Goal: Information Seeking & Learning: Check status

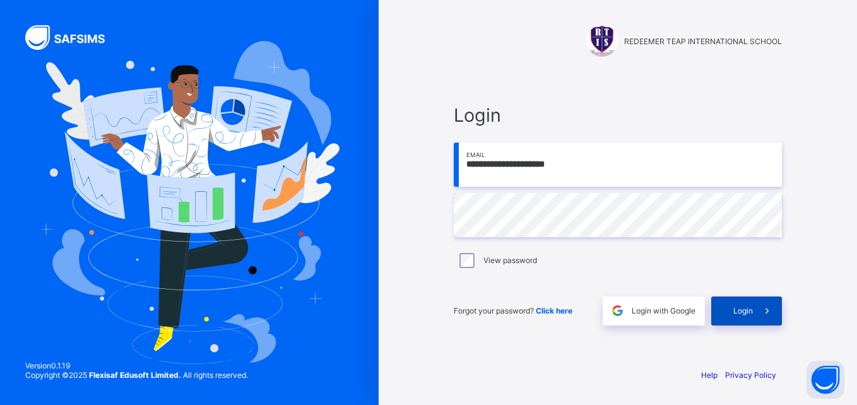
click at [748, 316] on div "Login" at bounding box center [746, 311] width 71 height 29
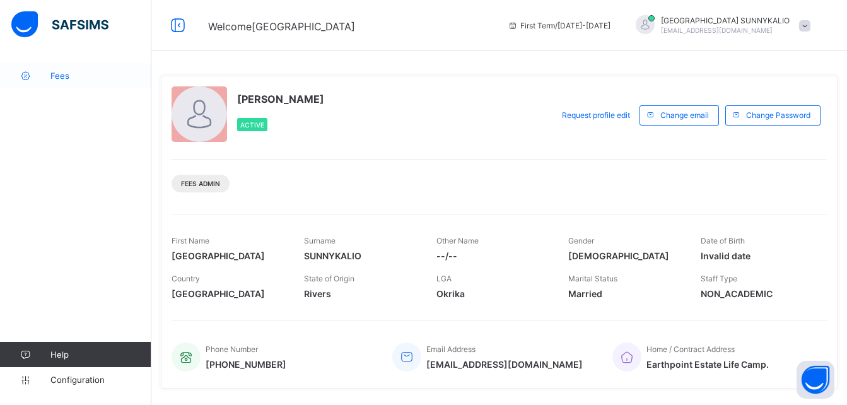
click at [62, 74] on span "Fees" at bounding box center [100, 76] width 101 height 10
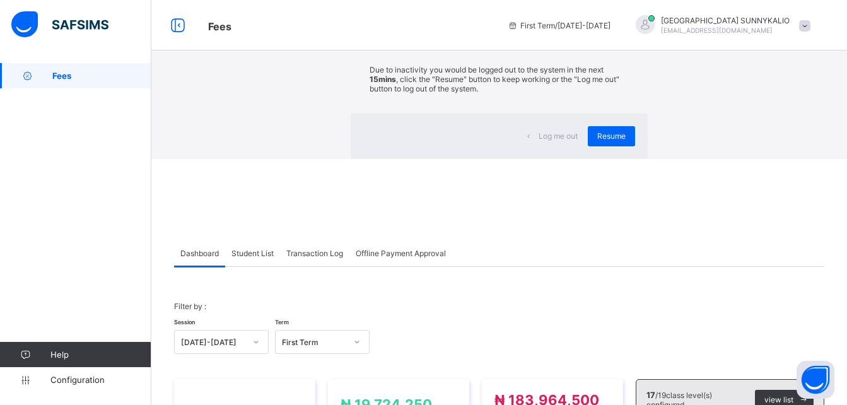
click at [623, 34] on div "×" at bounding box center [629, 23] width 12 height 21
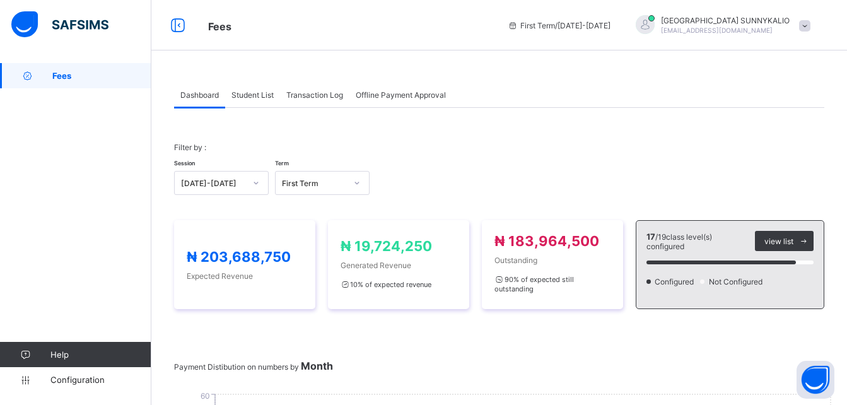
click at [256, 90] on span "Student List" at bounding box center [253, 94] width 42 height 9
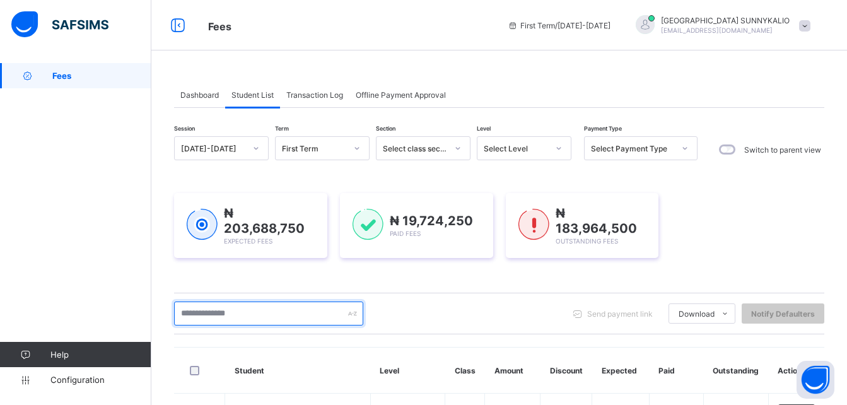
click at [268, 314] on input "text" at bounding box center [268, 314] width 189 height 24
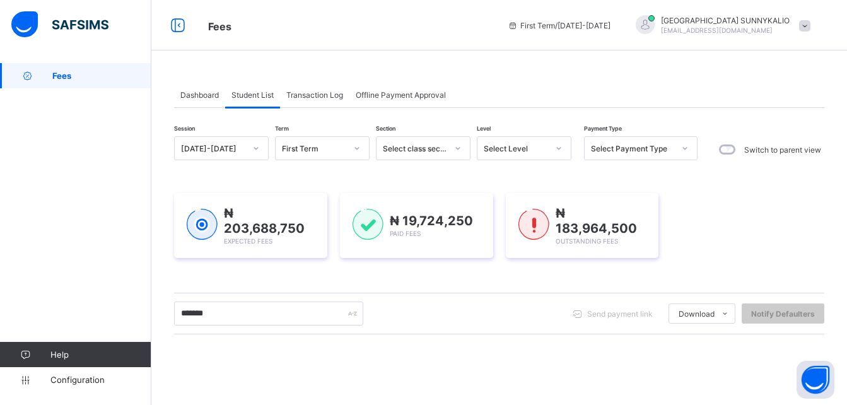
click at [490, 15] on div "Fees First Term / [DATE]-[DATE] [GEOGRAPHIC_DATA][PERSON_NAME] [EMAIL_ADDRESS][…" at bounding box center [423, 25] width 847 height 50
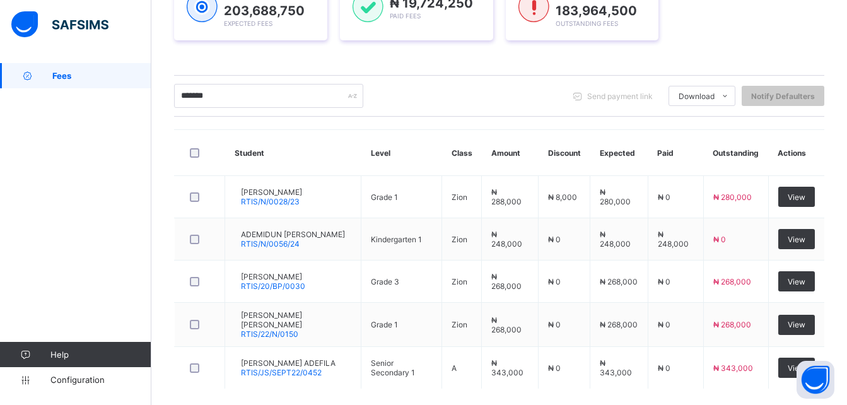
scroll to position [278, 0]
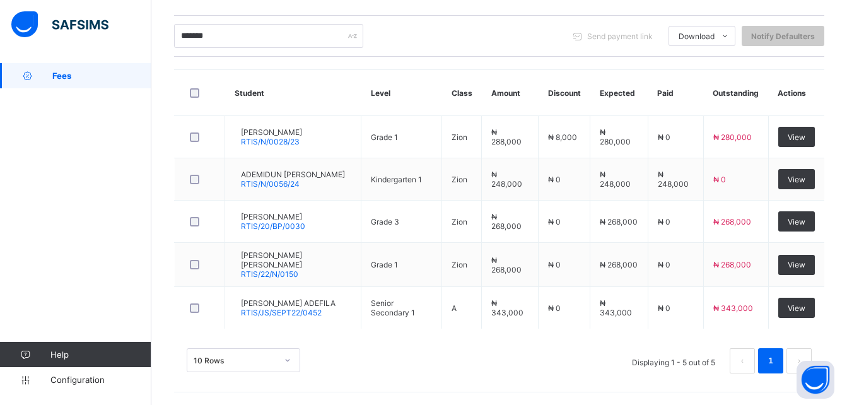
click at [273, 59] on div "Session [DATE]-[DATE] Term First Term Section Select class section Level Select…" at bounding box center [499, 122] width 650 height 527
drag, startPoint x: 273, startPoint y: 59, endPoint x: 228, endPoint y: 35, distance: 50.8
click at [223, 37] on input "*******" at bounding box center [268, 36] width 189 height 24
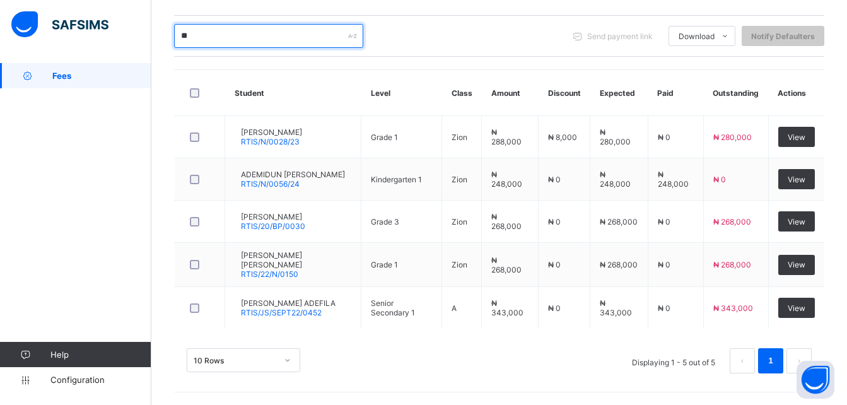
type input "*"
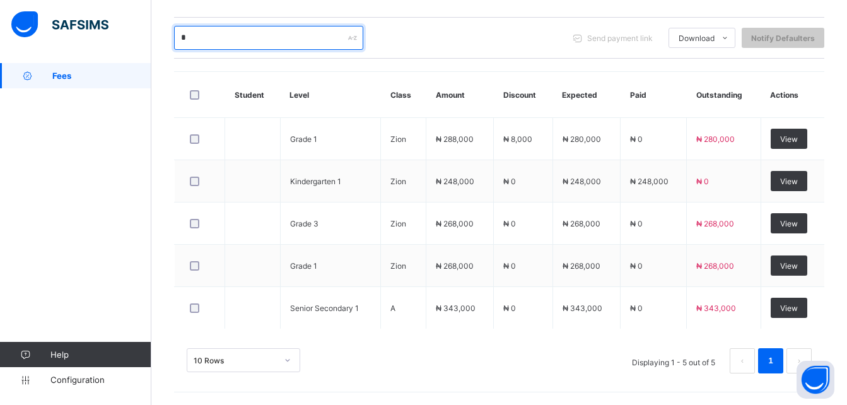
scroll to position [199, 0]
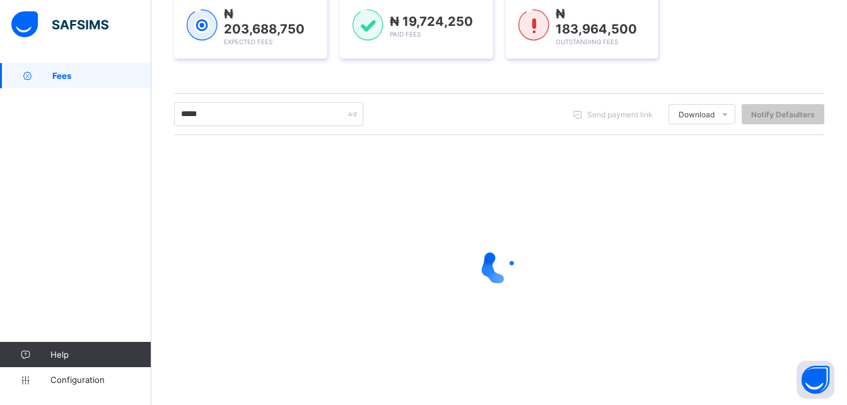
click at [261, 78] on div "Session [DATE]-[DATE] Term First Term Section Select class section Level Select…" at bounding box center [499, 161] width 650 height 449
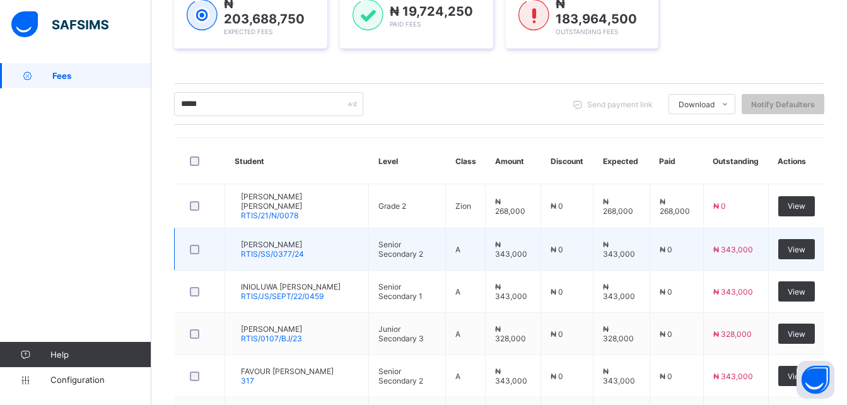
scroll to position [175, 0]
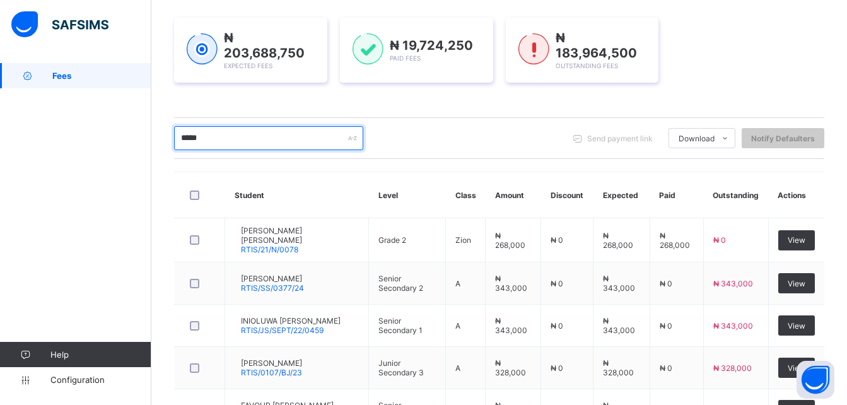
click at [215, 132] on input "*****" at bounding box center [268, 138] width 189 height 24
type input "*"
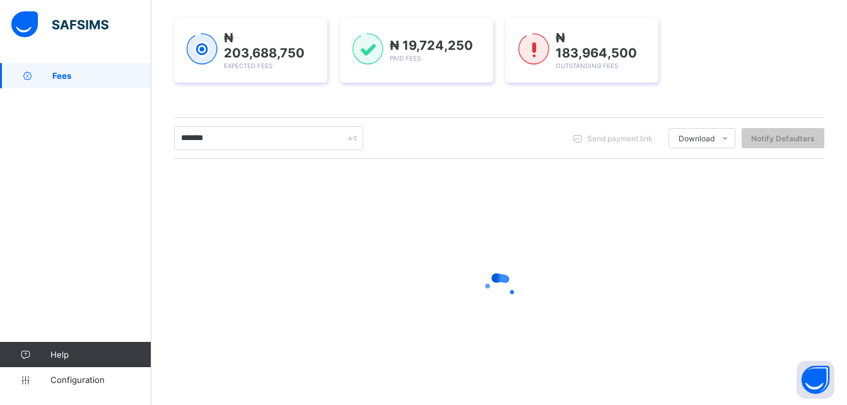
click at [474, 96] on div "₦ 203,688,750 Expected Fees ₦ 19,724,250 Paid Fees ₦ 183,964,500 Outstanding Fe…" at bounding box center [499, 50] width 650 height 103
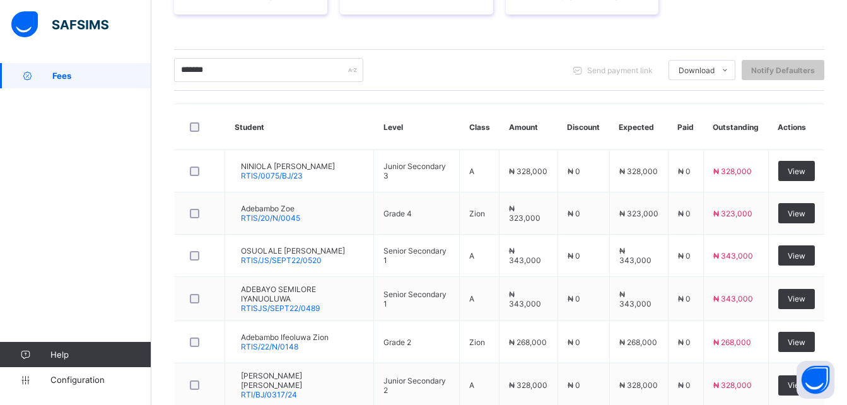
scroll to position [238, 0]
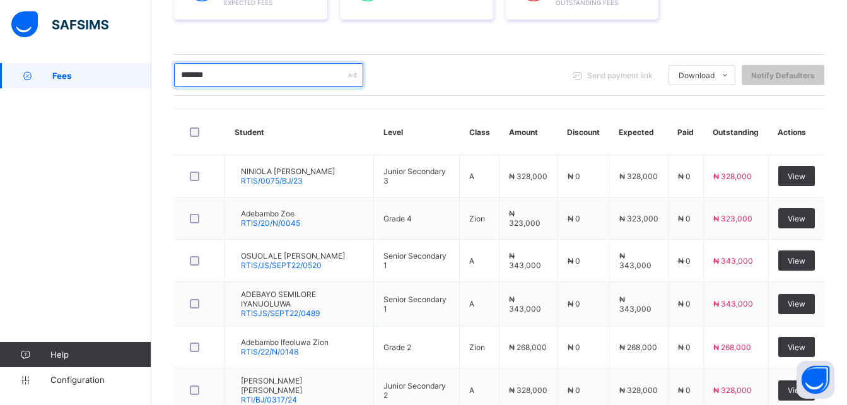
click at [258, 81] on input "*******" at bounding box center [268, 75] width 189 height 24
type input "*"
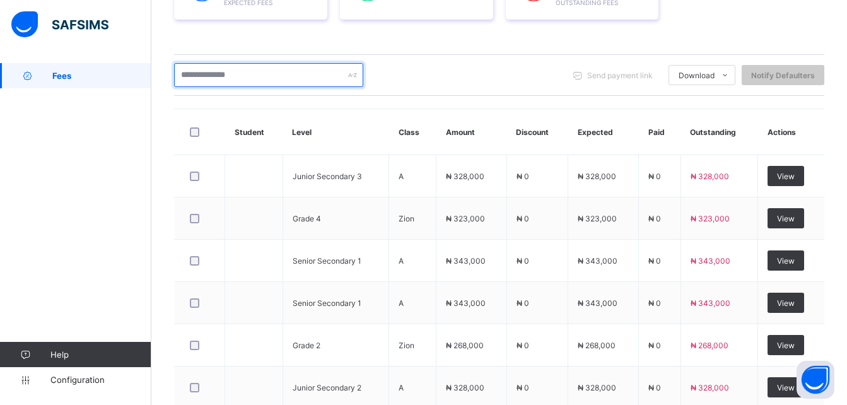
scroll to position [199, 0]
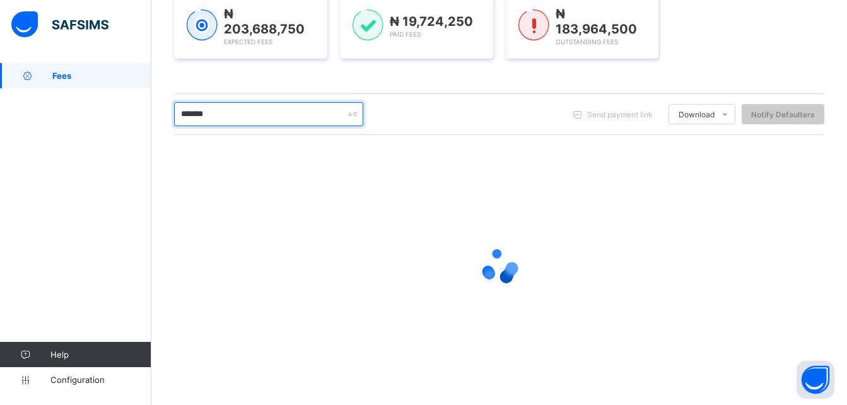
type input "*******"
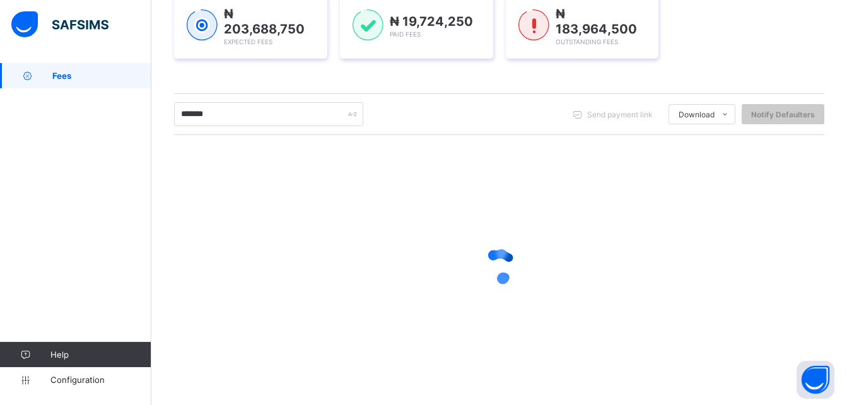
click at [257, 81] on div "Session [DATE]-[DATE] Term First Term Section Select class section Level Select…" at bounding box center [499, 161] width 650 height 449
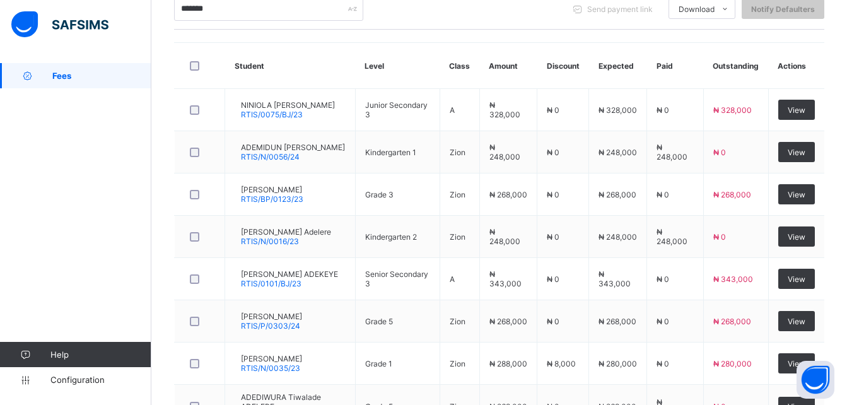
scroll to position [379, 0]
